Goal: Transaction & Acquisition: Purchase product/service

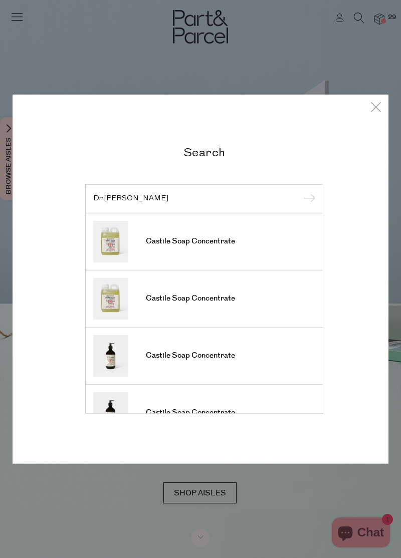
type input "Dr planet"
click at [300, 192] on input "submit" at bounding box center [307, 199] width 15 height 15
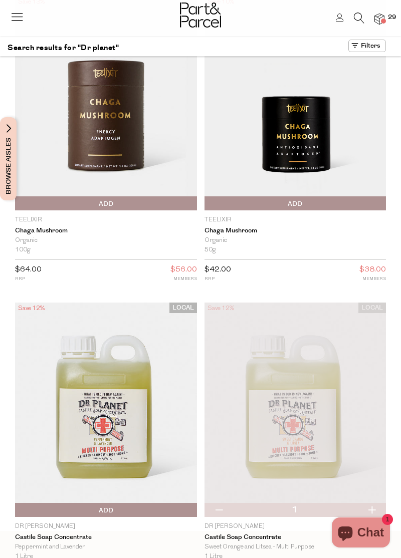
scroll to position [36, 0]
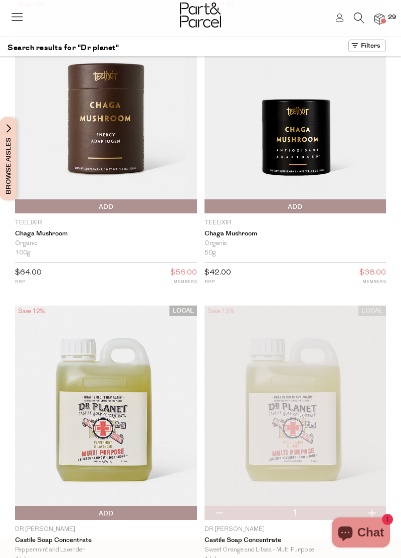
click at [215, 519] on button "button" at bounding box center [218, 513] width 29 height 14
type input "0"
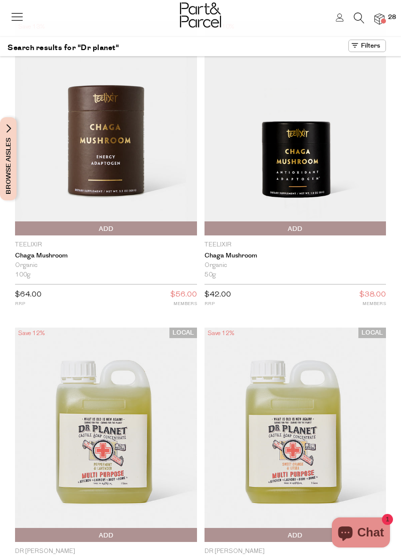
scroll to position [0, 0]
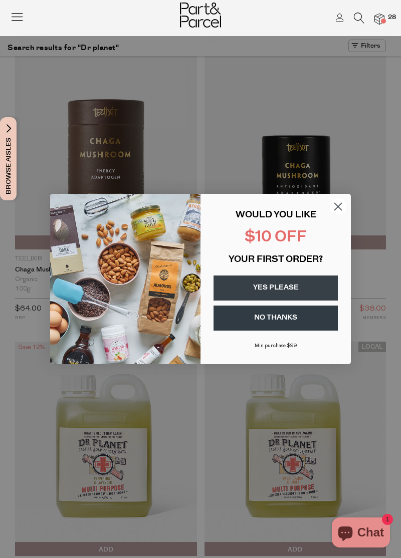
click at [338, 205] on circle "Close dialog" at bounding box center [338, 206] width 17 height 17
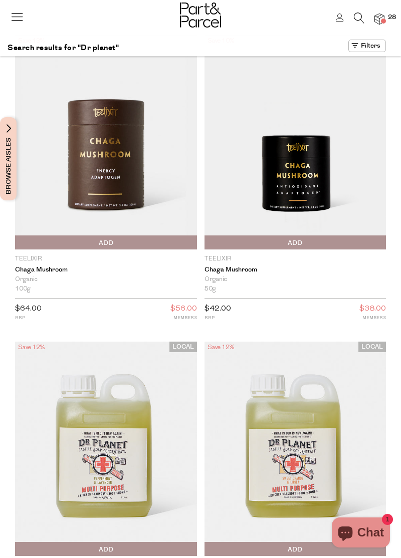
click at [381, 20] on span at bounding box center [383, 21] width 5 height 5
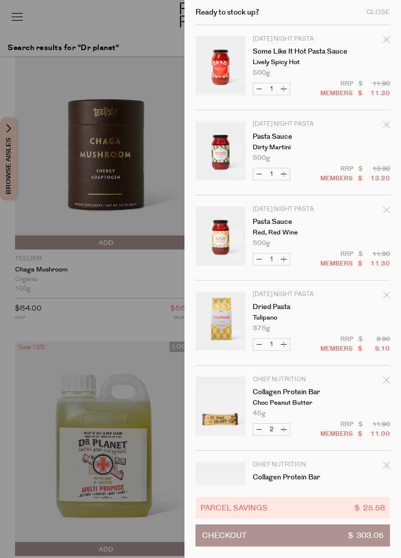
click at [385, 212] on icon "Remove Pasta Sauce" at bounding box center [386, 209] width 7 height 7
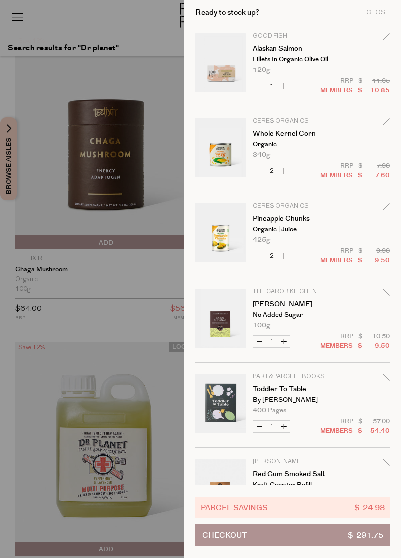
scroll to position [687, 0]
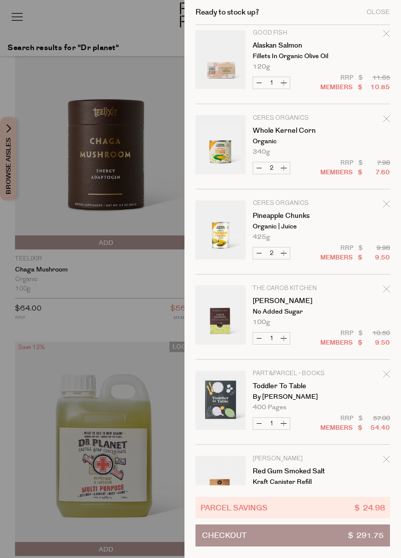
click at [282, 340] on button "Increase Carob Sultanas" at bounding box center [284, 339] width 12 height 12
type input "2"
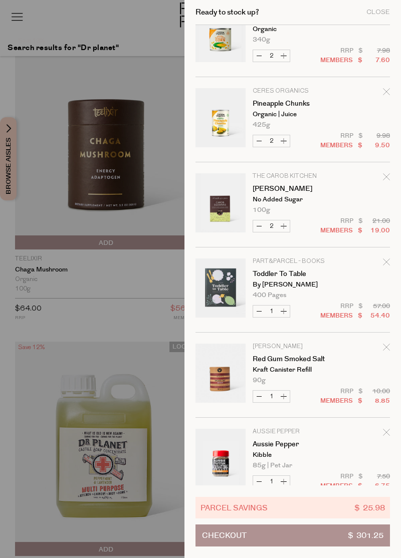
scroll to position [802, 0]
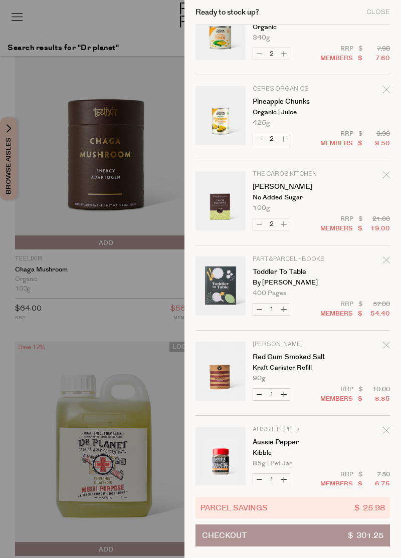
click at [385, 260] on icon "Remove Toddler to Table" at bounding box center [386, 259] width 7 height 7
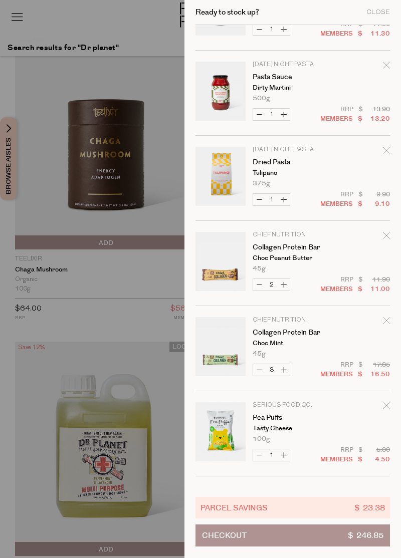
scroll to position [0, 0]
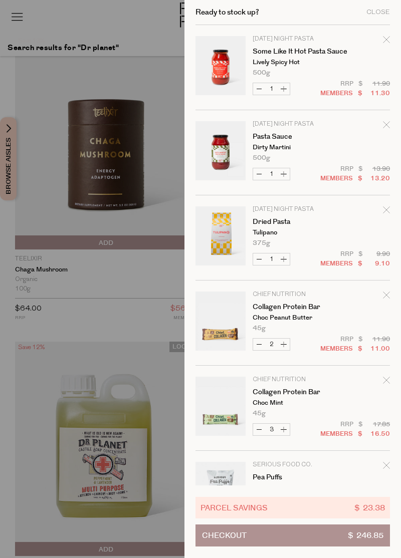
click at [42, 334] on div at bounding box center [200, 279] width 401 height 558
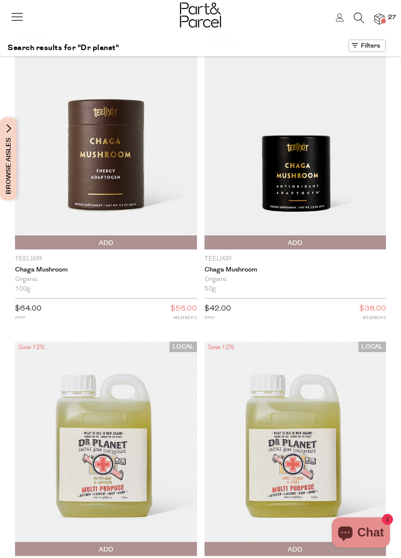
click at [355, 15] on icon at bounding box center [359, 18] width 11 height 11
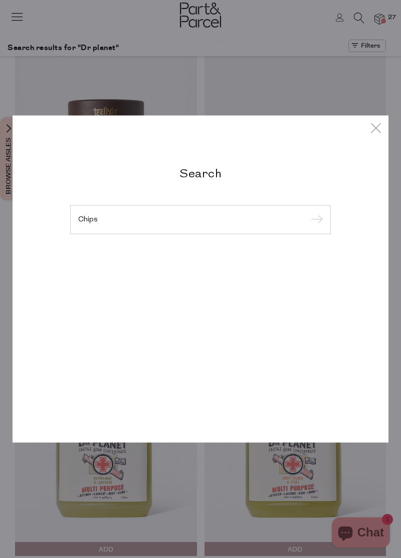
type input "Chips"
click at [308, 213] on input "submit" at bounding box center [315, 220] width 15 height 15
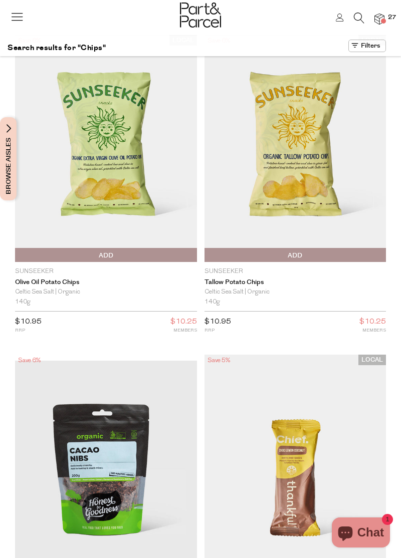
click at [150, 255] on span "Add To Parcel" at bounding box center [106, 255] width 177 height 15
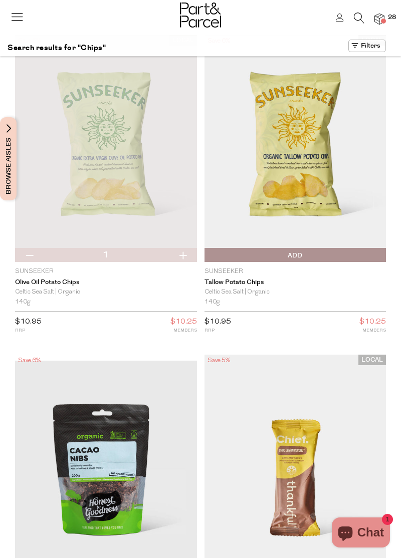
click at [357, 13] on icon at bounding box center [359, 18] width 11 height 11
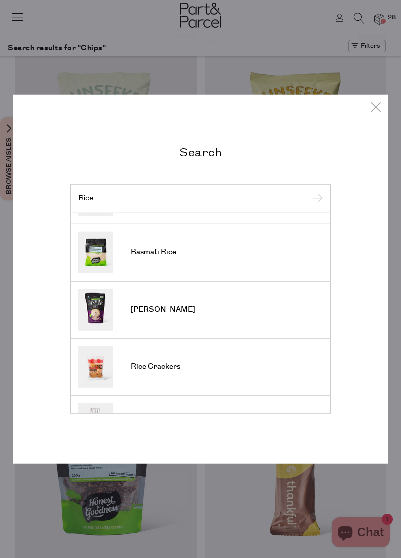
scroll to position [49, 0]
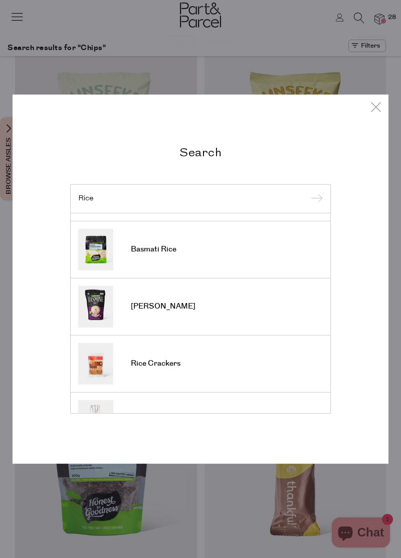
type input "Rice"
click at [271, 255] on link "Basmati Rice" at bounding box center [200, 249] width 244 height 42
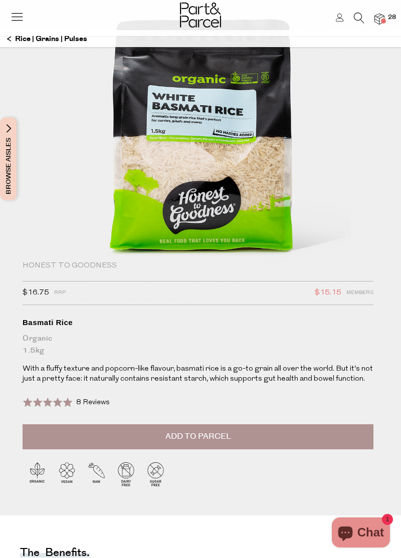
scroll to position [88, 0]
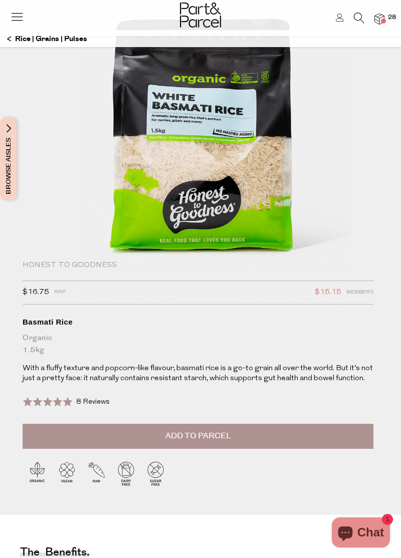
click at [290, 431] on button "Add to Parcel" at bounding box center [198, 436] width 351 height 25
